Goal: Find specific page/section: Find specific page/section

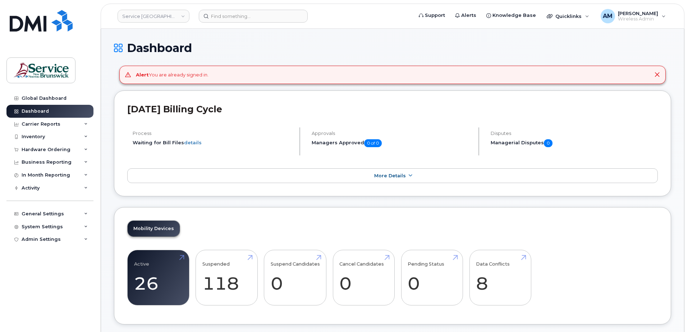
click at [638, 22] on span "Wireless Admin" at bounding box center [638, 19] width 40 height 6
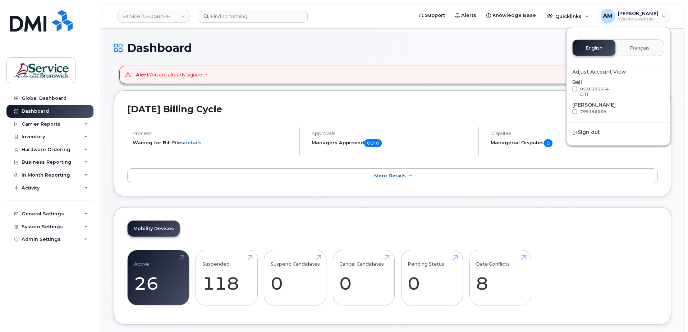
click at [589, 133] on div "Sign out" at bounding box center [617, 132] width 103 height 13
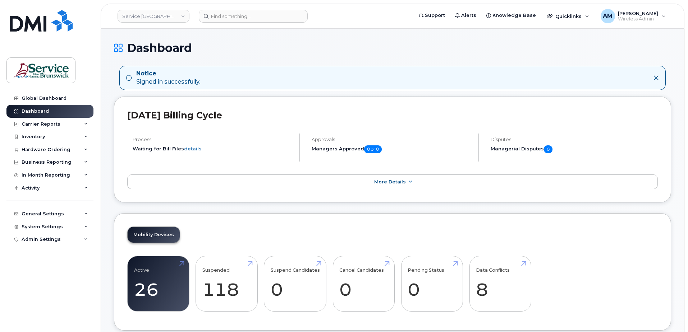
click at [39, 136] on div "Inventory" at bounding box center [33, 137] width 23 height 6
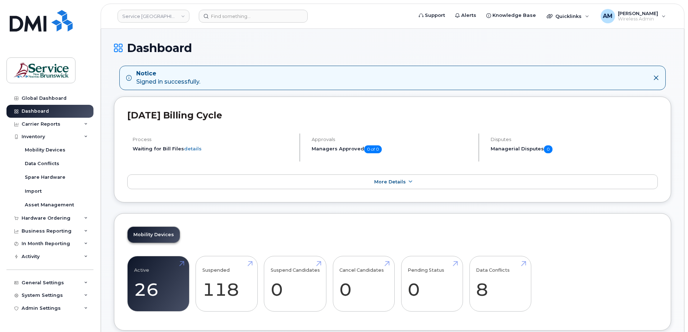
click at [37, 124] on div "Carrier Reports" at bounding box center [41, 124] width 39 height 6
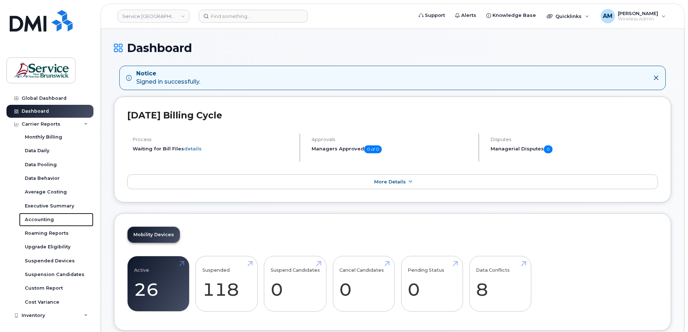
click at [39, 217] on div "Accounting" at bounding box center [39, 220] width 29 height 6
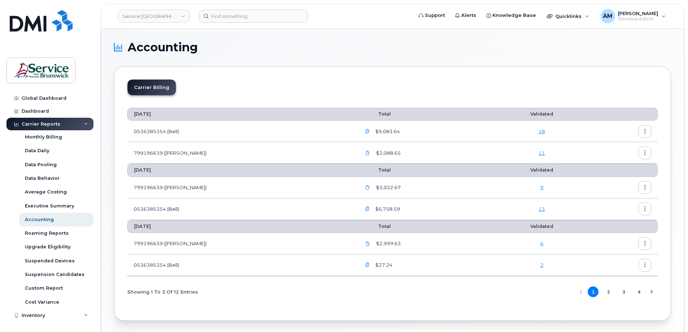
click at [426, 82] on div "Carrier Billing" at bounding box center [392, 90] width 530 height 22
click at [51, 206] on div "Executive Summary" at bounding box center [49, 206] width 49 height 6
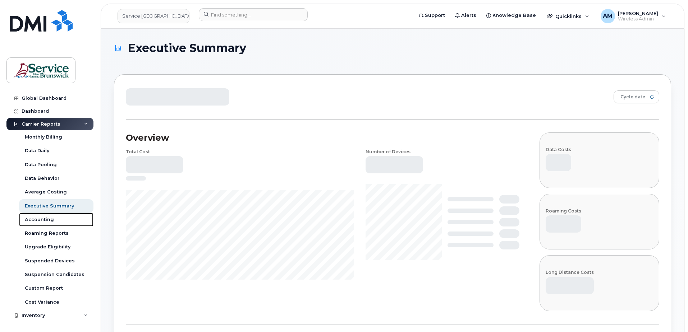
click at [45, 219] on div "Accounting" at bounding box center [39, 220] width 29 height 6
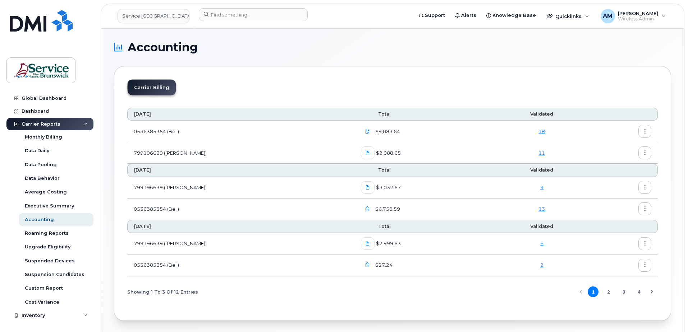
click at [365, 131] on icon "button" at bounding box center [367, 131] width 5 height 5
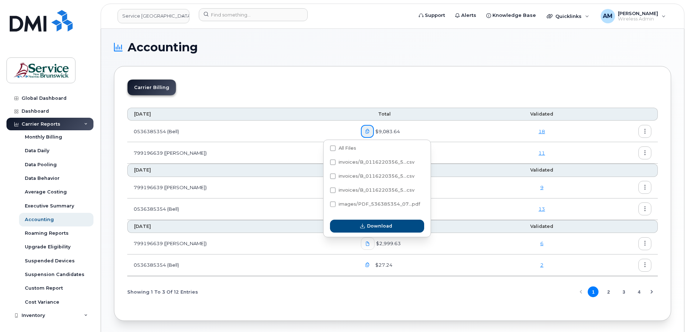
click at [299, 91] on div "Carrier Billing" at bounding box center [392, 90] width 530 height 22
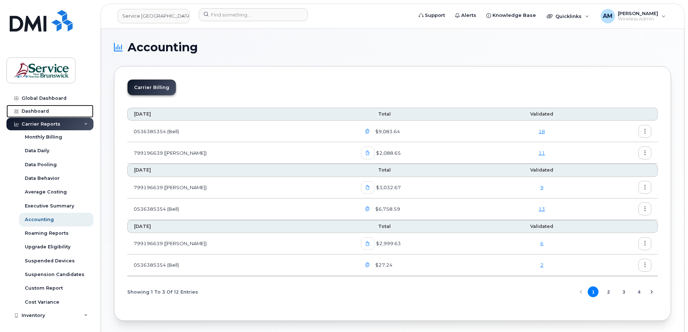
click at [40, 112] on div "Dashboard" at bounding box center [35, 111] width 27 height 6
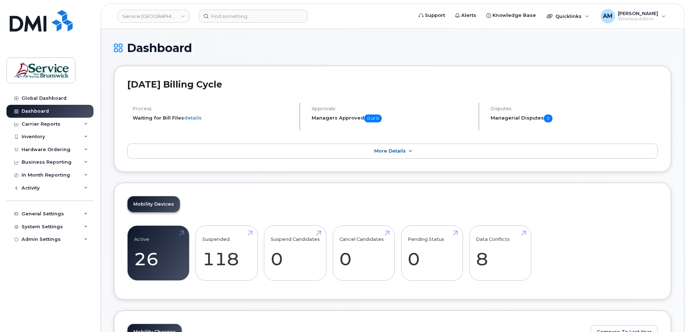
click at [129, 13] on link "Service [GEOGRAPHIC_DATA] (SNB)" at bounding box center [153, 16] width 72 height 13
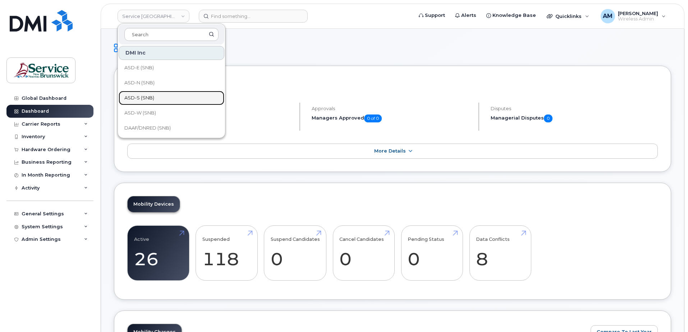
click at [153, 96] on span "ASD-S (SNB)" at bounding box center [139, 97] width 30 height 7
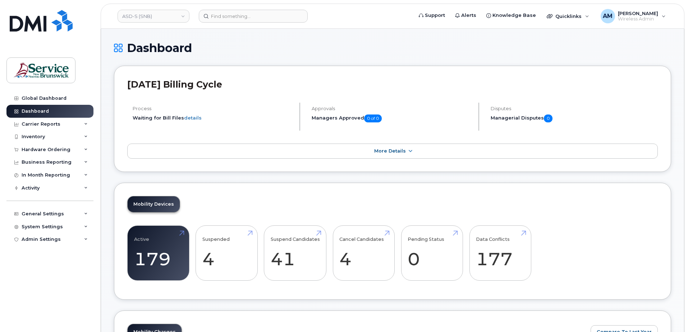
click at [50, 123] on div "Carrier Reports" at bounding box center [41, 124] width 39 height 6
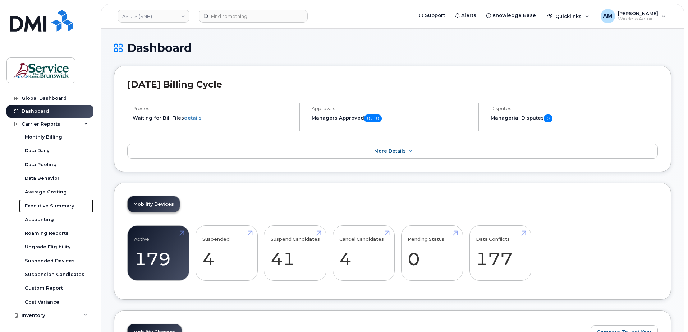
click at [40, 205] on div "Executive Summary" at bounding box center [49, 206] width 49 height 6
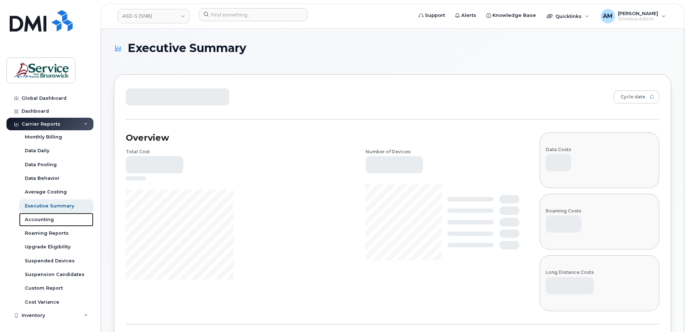
click at [38, 219] on div "Accounting" at bounding box center [39, 220] width 29 height 6
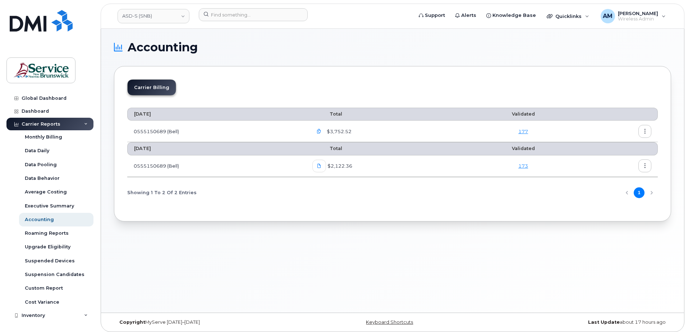
click at [302, 238] on div "Accounting Carrier Billing July 2025 Total Validated 0555150689 (Bell) $3,752.5…" at bounding box center [392, 171] width 583 height 284
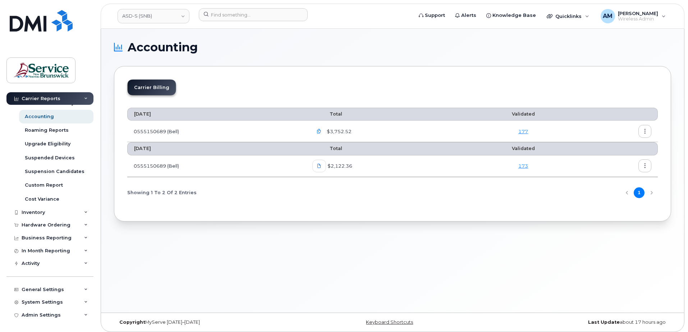
click at [42, 301] on div "System Settings" at bounding box center [42, 303] width 41 height 6
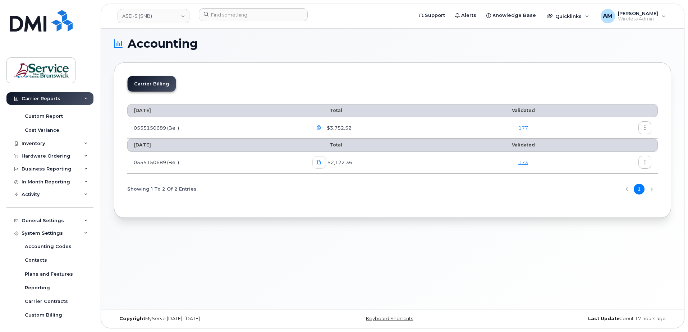
scroll to position [227, 0]
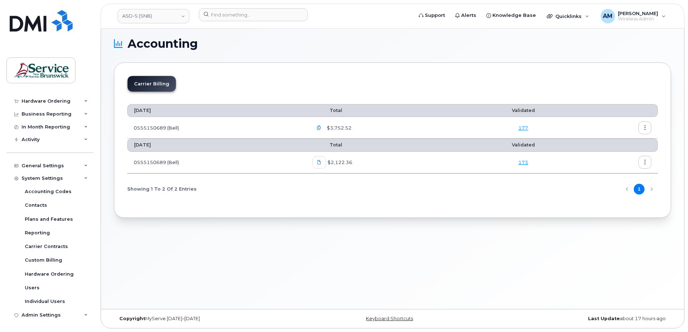
click at [57, 179] on div "System Settings" at bounding box center [42, 179] width 41 height 6
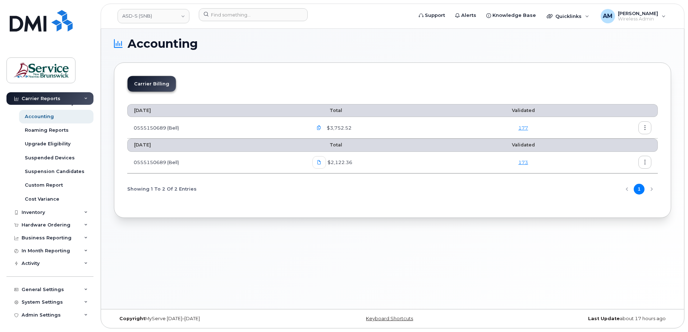
click at [45, 301] on div "System Settings" at bounding box center [42, 303] width 41 height 6
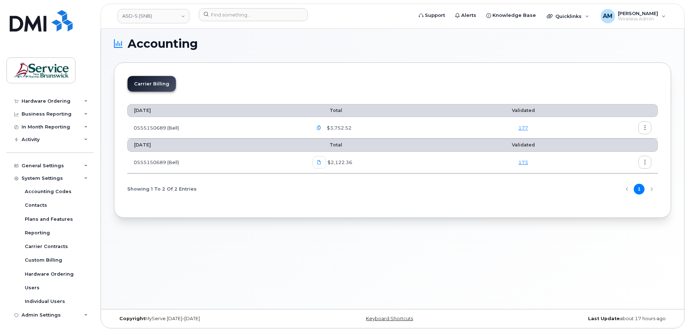
scroll to position [0, 0]
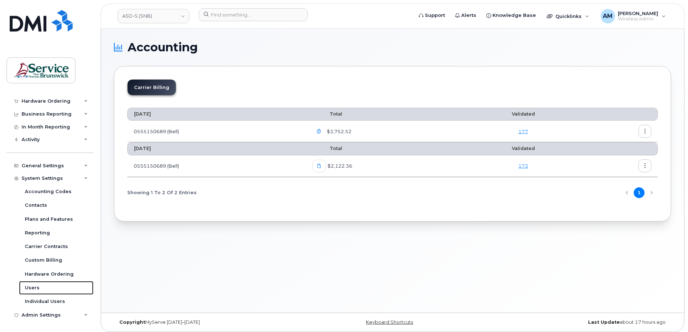
click at [26, 287] on div "Users" at bounding box center [32, 288] width 15 height 6
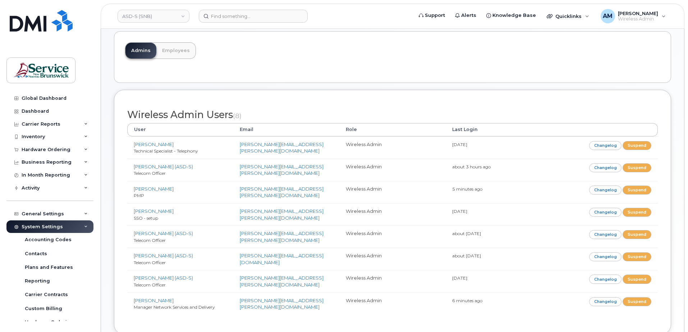
scroll to position [72, 0]
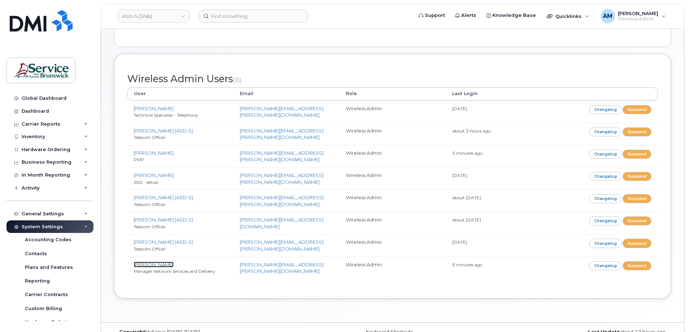
click at [157, 266] on link "[PERSON_NAME]" at bounding box center [154, 265] width 40 height 6
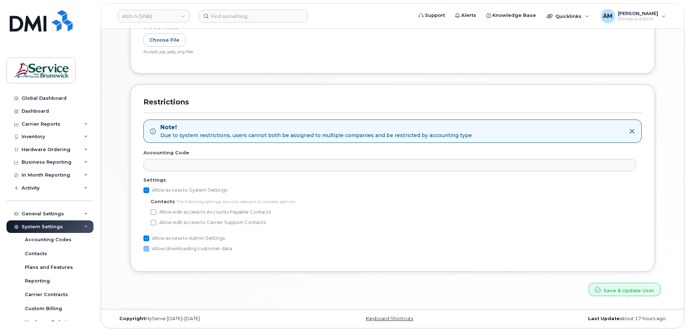
scroll to position [48, 0]
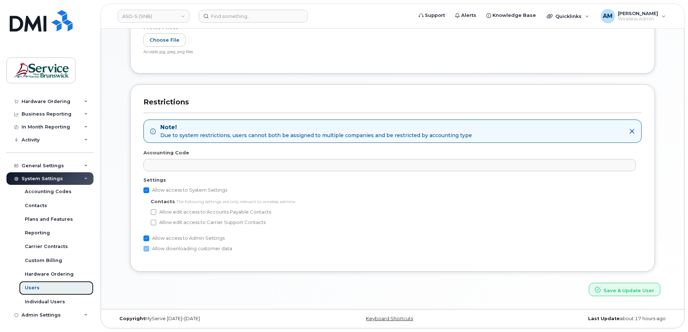
click at [45, 288] on link "Users" at bounding box center [56, 288] width 74 height 14
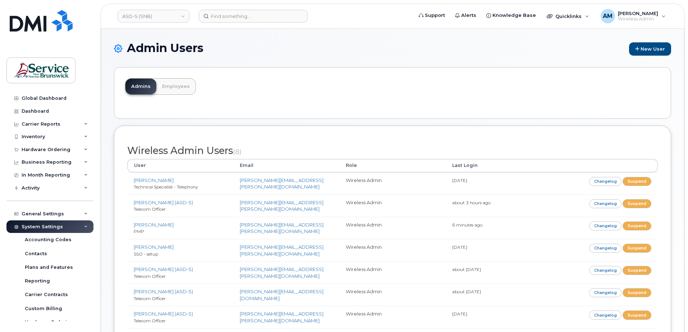
scroll to position [85, 0]
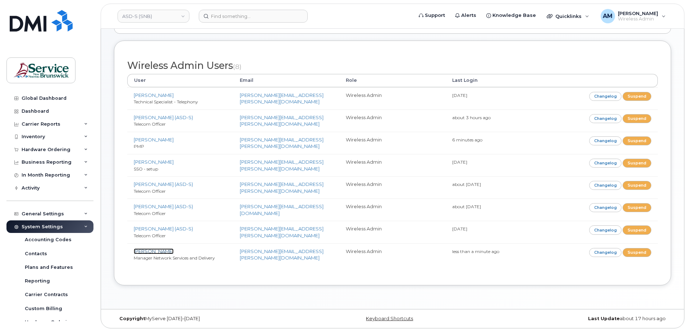
click at [155, 250] on link "[PERSON_NAME]" at bounding box center [154, 252] width 40 height 6
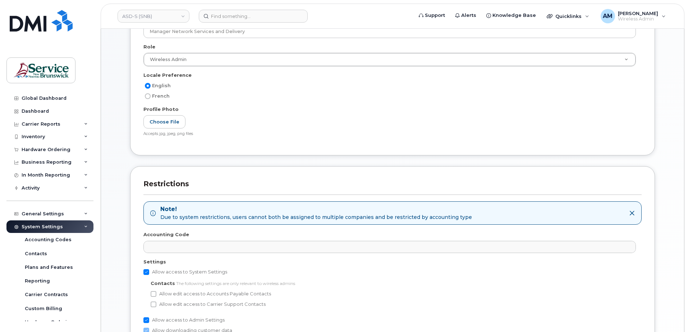
scroll to position [226, 0]
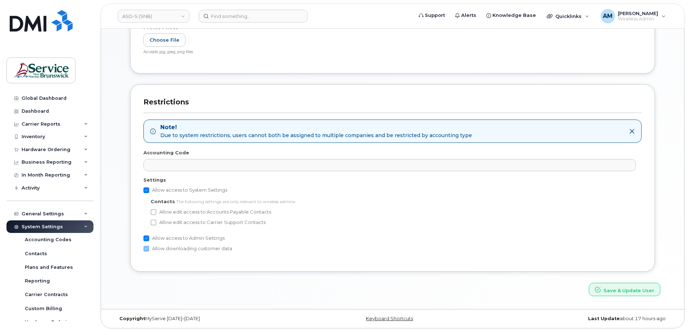
click at [632, 129] on icon at bounding box center [632, 132] width 6 height 6
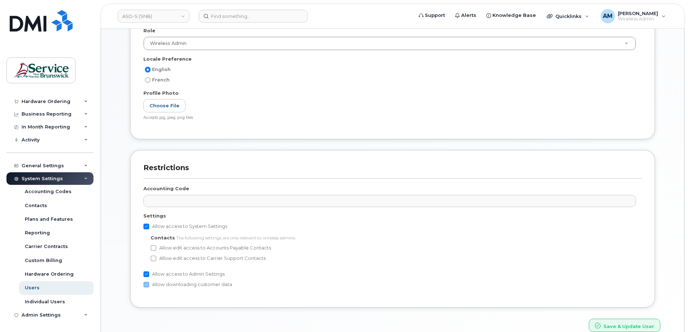
scroll to position [196, 0]
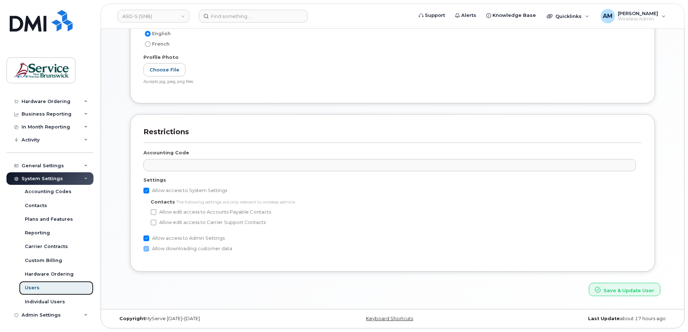
click at [42, 288] on link "Users" at bounding box center [56, 288] width 74 height 14
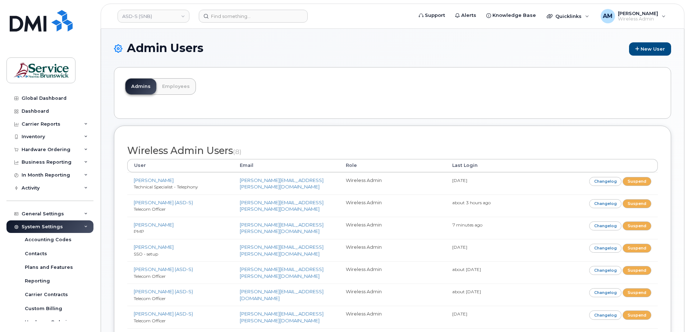
click at [52, 285] on link "Reporting" at bounding box center [56, 281] width 74 height 14
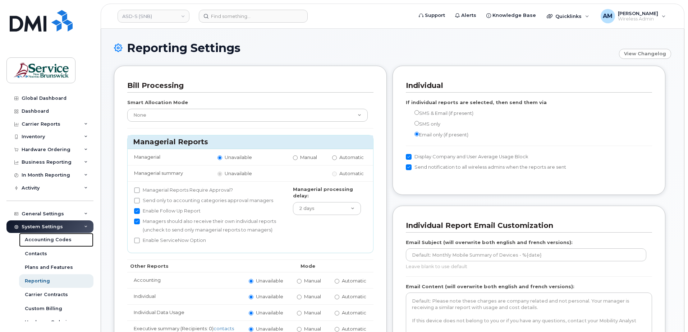
click at [45, 240] on div "Accounting Codes" at bounding box center [48, 240] width 47 height 6
